Goal: Task Accomplishment & Management: Manage account settings

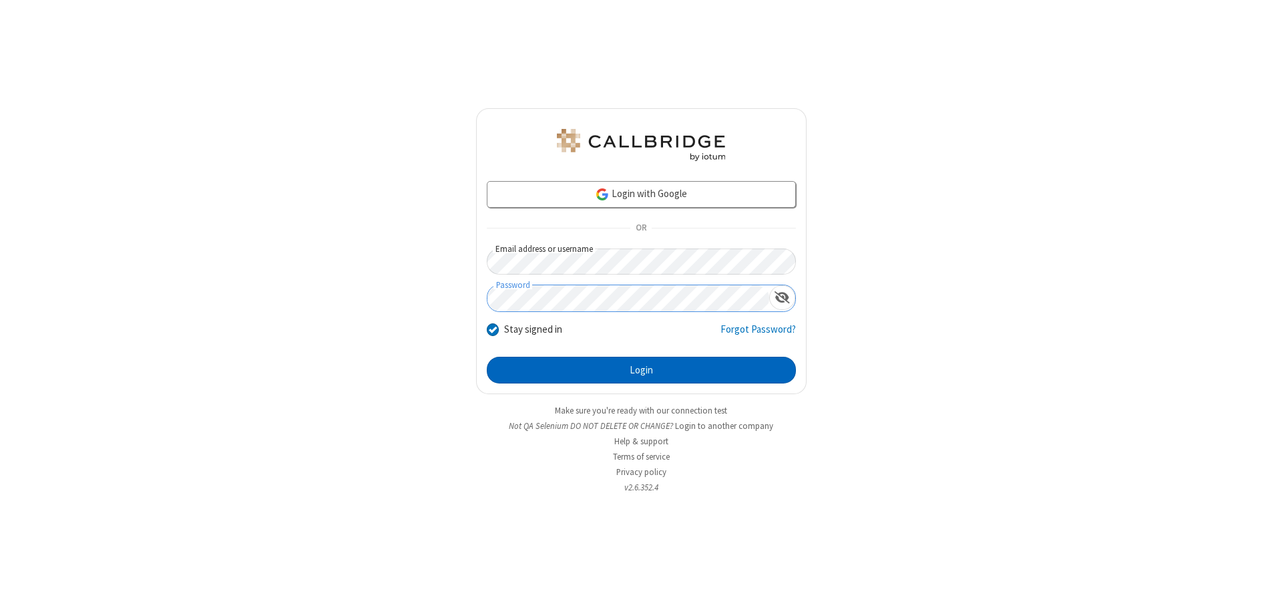
click at [641, 370] on button "Login" at bounding box center [641, 370] width 309 height 27
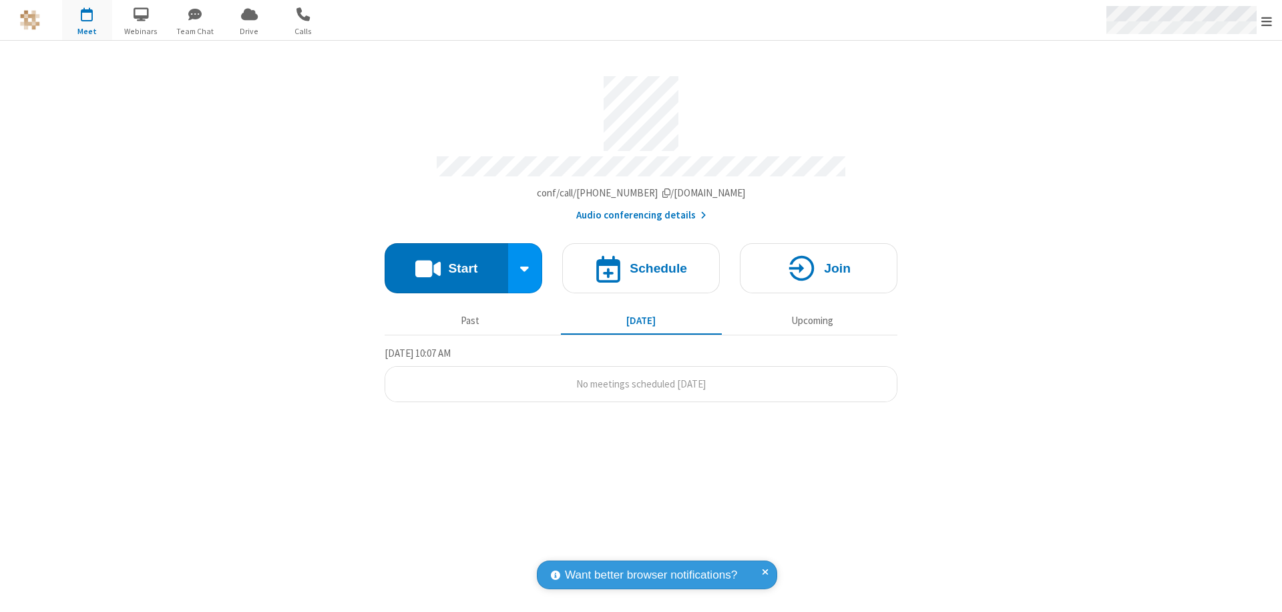
click at [1267, 21] on span "Open menu" at bounding box center [1266, 21] width 11 height 13
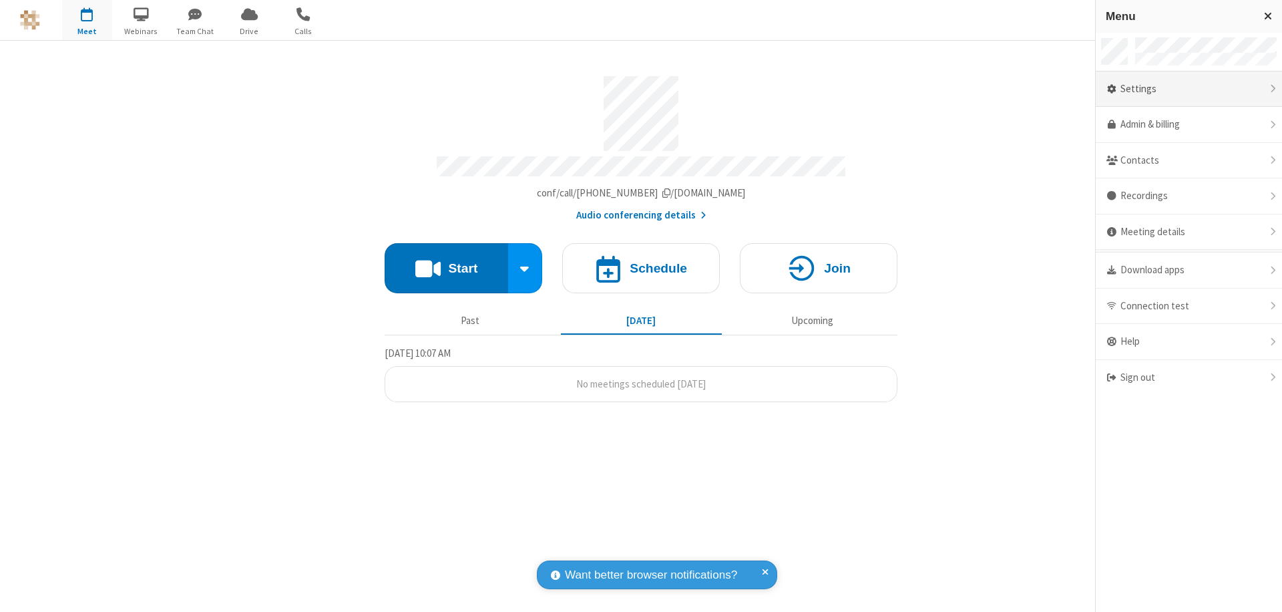
click at [1189, 89] on div "Settings" at bounding box center [1189, 89] width 186 height 36
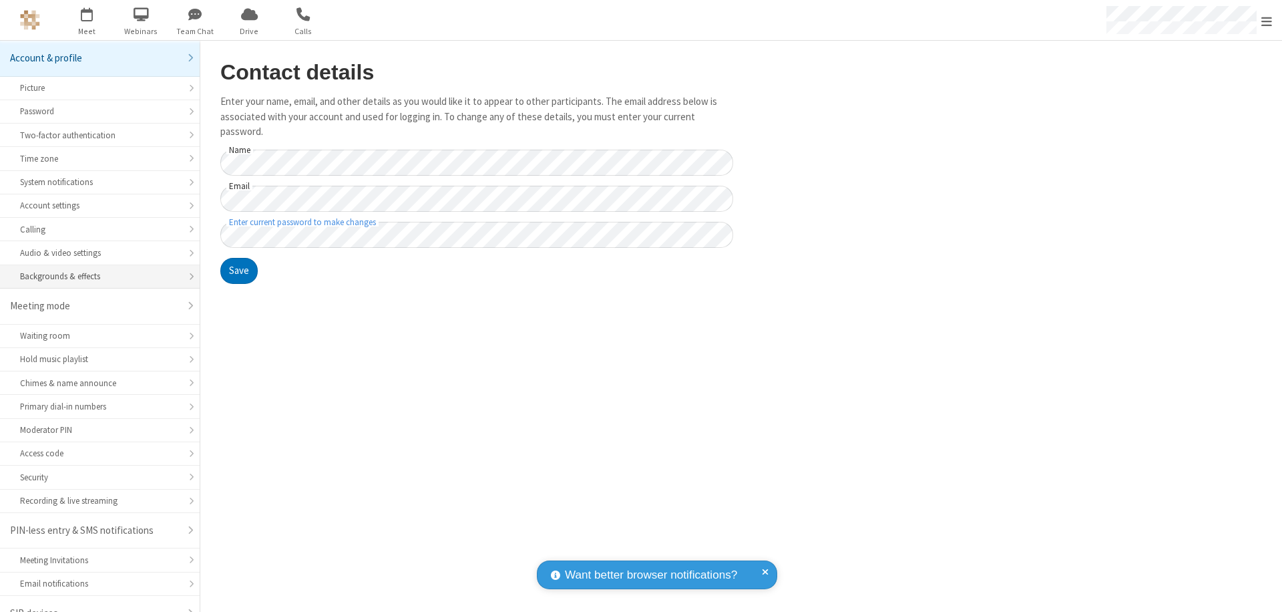
click at [95, 270] on div "Backgrounds & effects" at bounding box center [100, 276] width 160 height 13
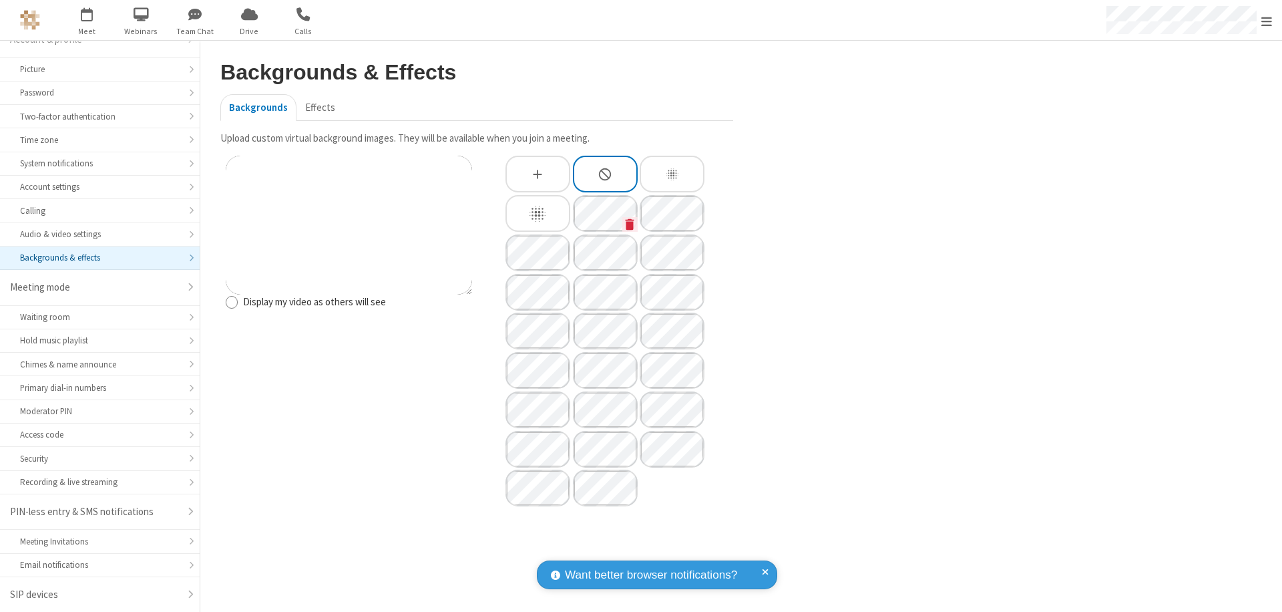
click at [630, 224] on icon "Custom Background" at bounding box center [630, 223] width 9 height 11
